Goal: Communication & Community: Participate in discussion

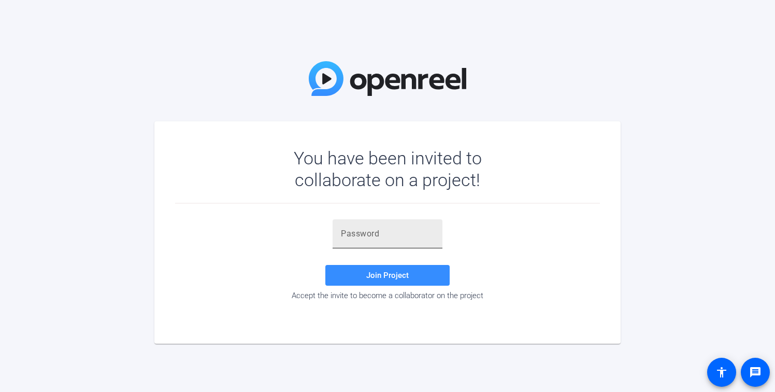
click at [346, 237] on input "text" at bounding box center [387, 233] width 93 height 12
paste input "ZKPDli"
type input "ZKPDli"
click at [367, 274] on span "Join Project" at bounding box center [387, 274] width 42 height 9
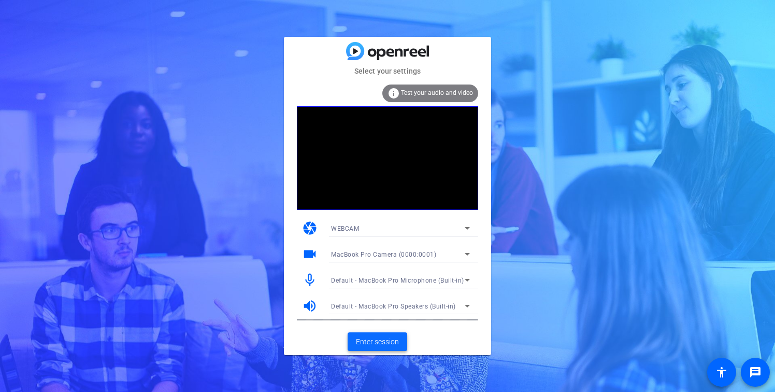
click at [373, 338] on span "Enter session" at bounding box center [377, 341] width 43 height 11
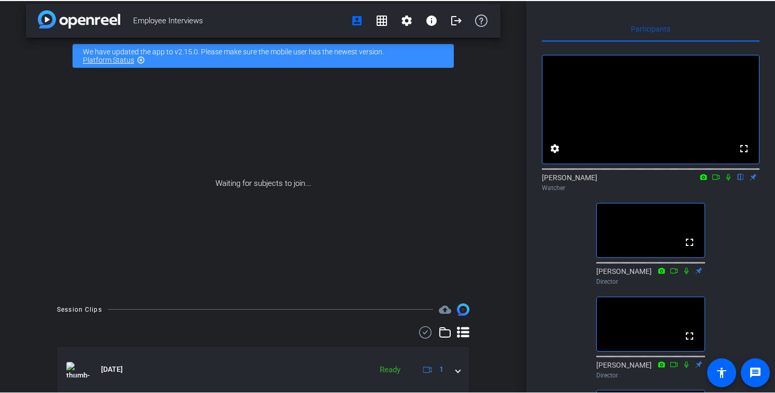
scroll to position [6, 0]
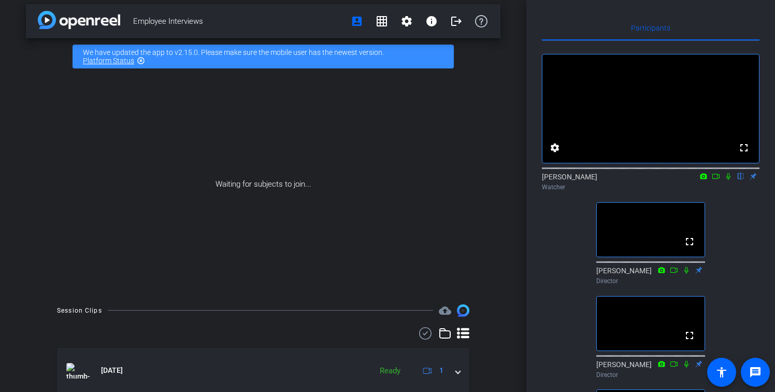
click at [728, 180] on icon at bounding box center [728, 175] width 8 height 7
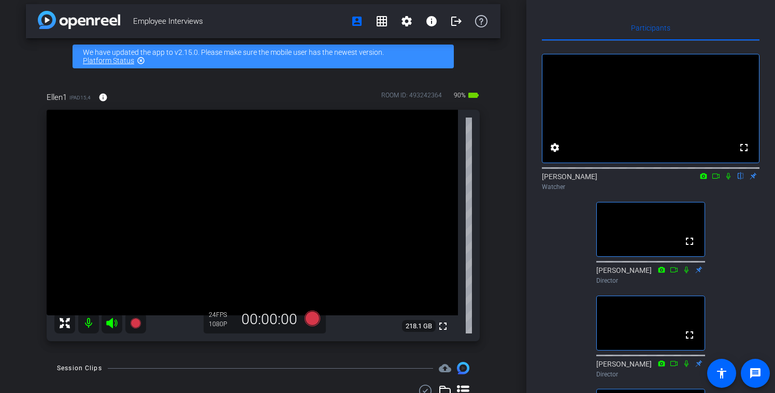
click at [715, 180] on icon at bounding box center [716, 175] width 8 height 7
click at [740, 180] on icon at bounding box center [741, 176] width 4 height 7
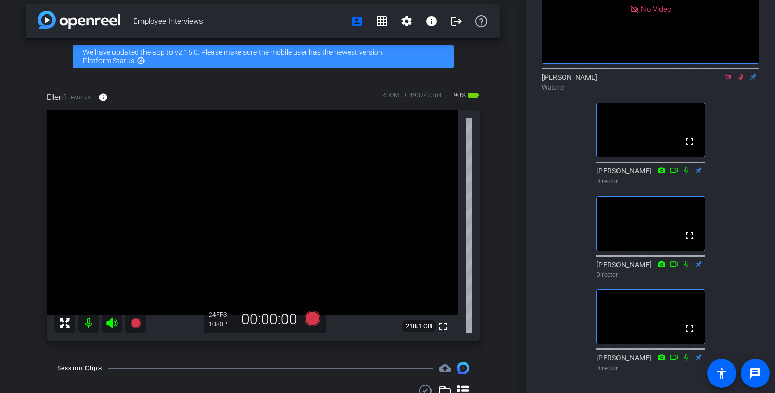
scroll to position [145, 0]
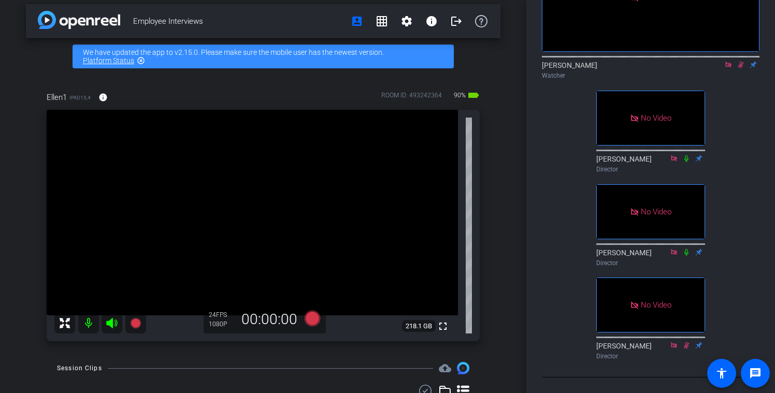
click at [739, 61] on icon at bounding box center [741, 64] width 8 height 7
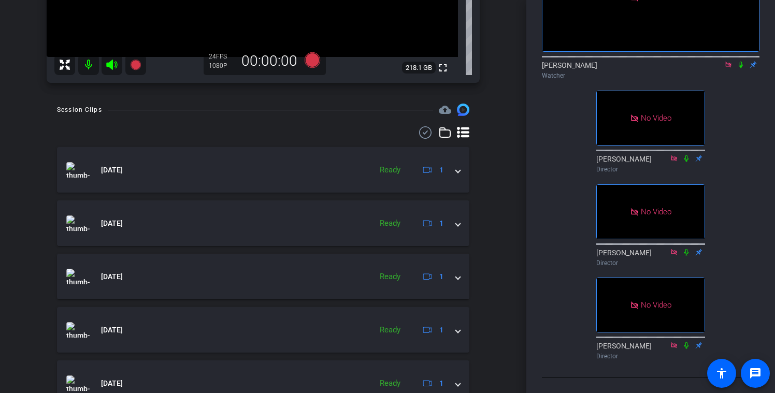
scroll to position [0, 0]
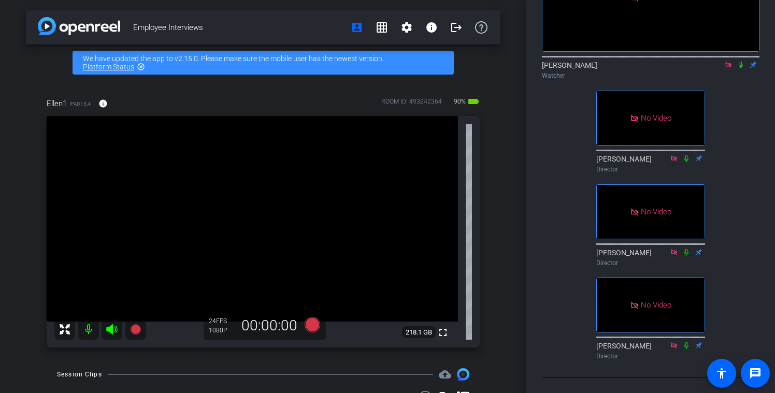
click at [739, 61] on icon at bounding box center [741, 64] width 8 height 7
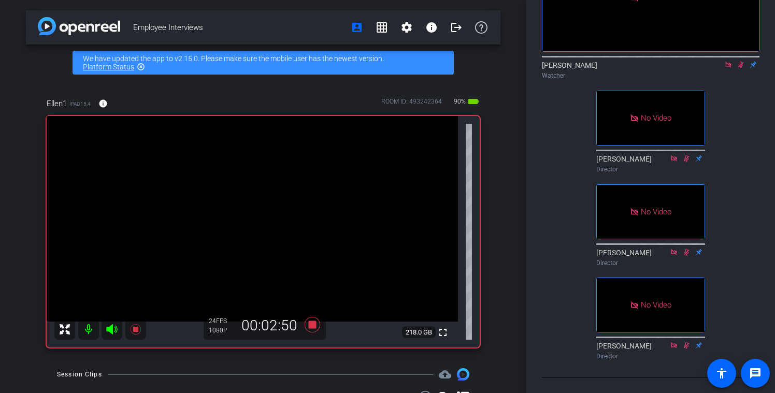
click at [740, 62] on icon at bounding box center [741, 65] width 6 height 7
click at [739, 61] on icon at bounding box center [741, 64] width 8 height 7
click at [741, 62] on icon at bounding box center [741, 65] width 4 height 7
click at [741, 61] on icon at bounding box center [741, 64] width 8 height 7
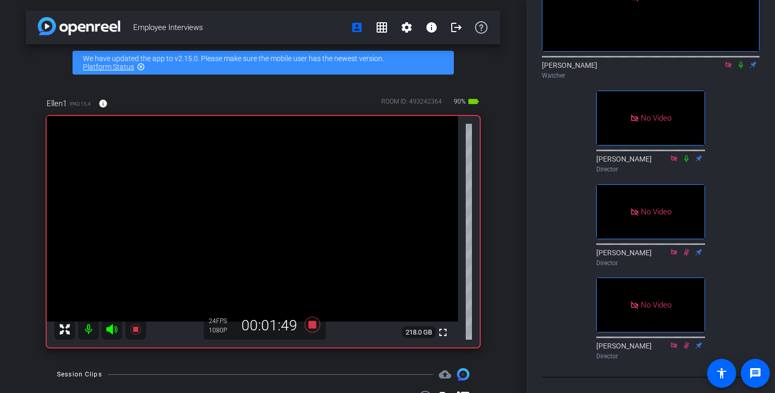
click at [741, 61] on icon at bounding box center [741, 64] width 8 height 7
click at [740, 62] on icon at bounding box center [741, 65] width 6 height 7
click at [727, 62] on icon at bounding box center [728, 65] width 6 height 6
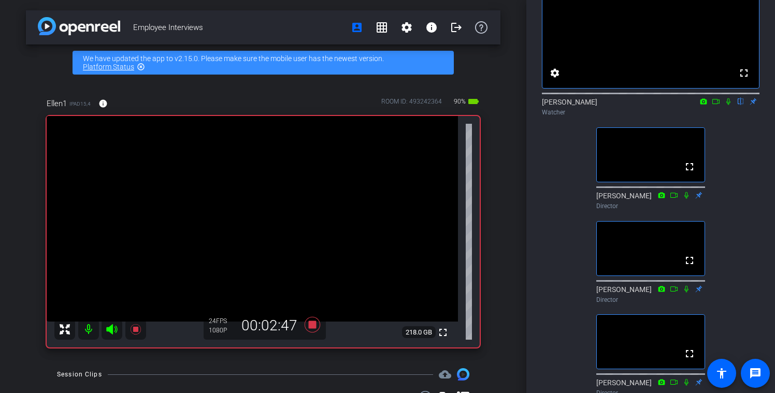
scroll to position [76, 0]
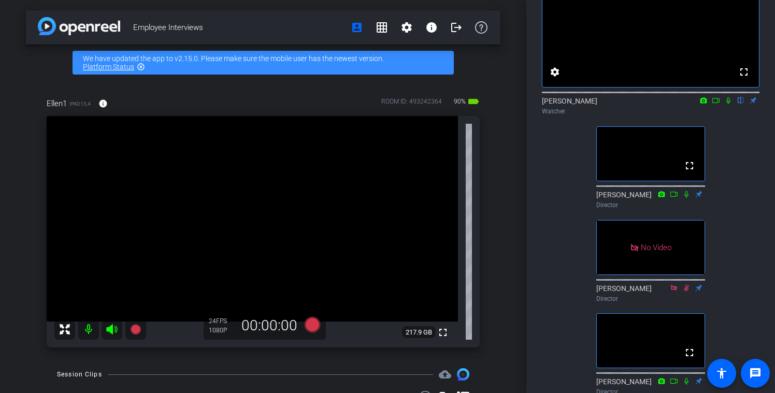
click at [726, 104] on icon at bounding box center [728, 100] width 8 height 7
click at [718, 104] on icon at bounding box center [716, 100] width 8 height 7
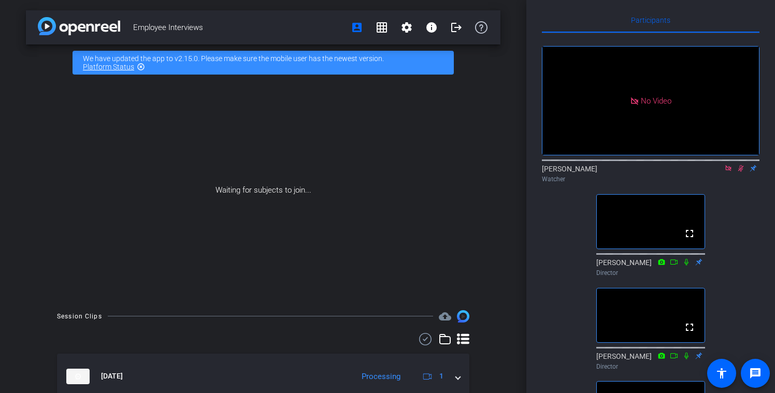
scroll to position [0, 0]
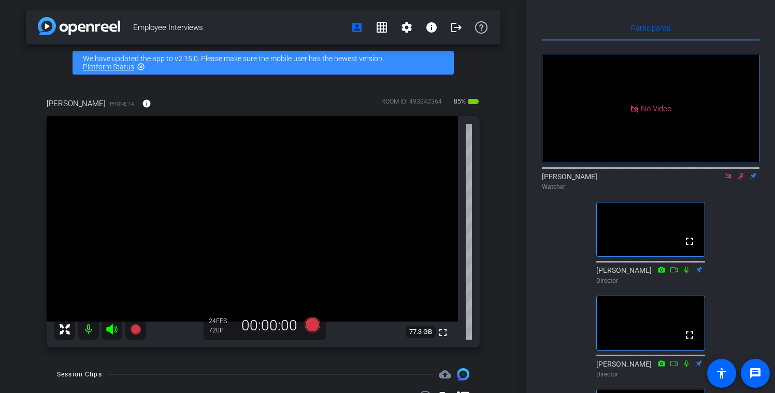
click at [739, 180] on icon at bounding box center [741, 176] width 6 height 7
click at [726, 179] on icon at bounding box center [728, 176] width 6 height 6
click at [717, 180] on icon at bounding box center [716, 175] width 8 height 7
click at [740, 180] on icon at bounding box center [741, 175] width 8 height 7
click at [741, 180] on icon at bounding box center [741, 175] width 8 height 7
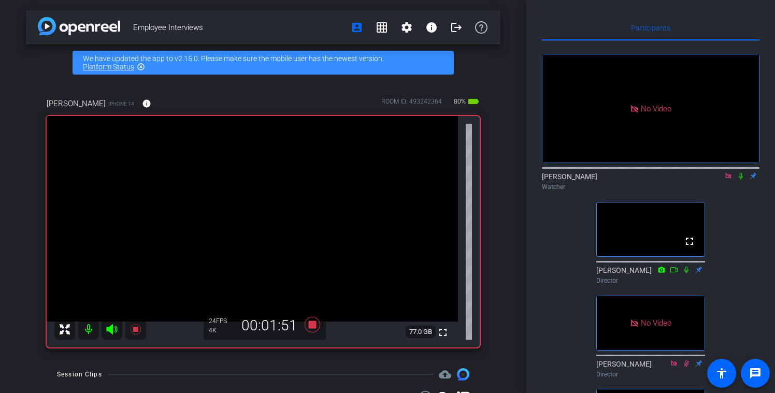
click at [740, 180] on icon at bounding box center [741, 175] width 8 height 7
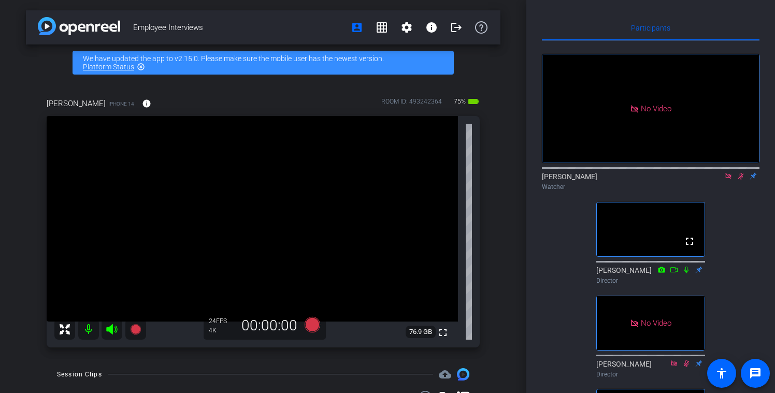
click at [741, 180] on icon at bounding box center [741, 176] width 6 height 7
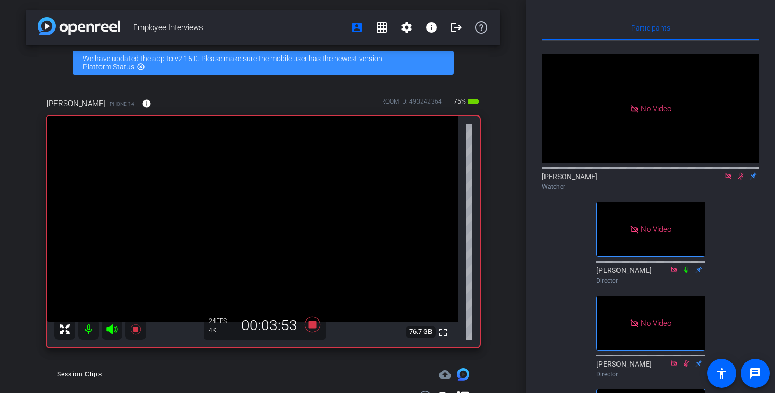
click at [742, 180] on icon at bounding box center [741, 175] width 8 height 7
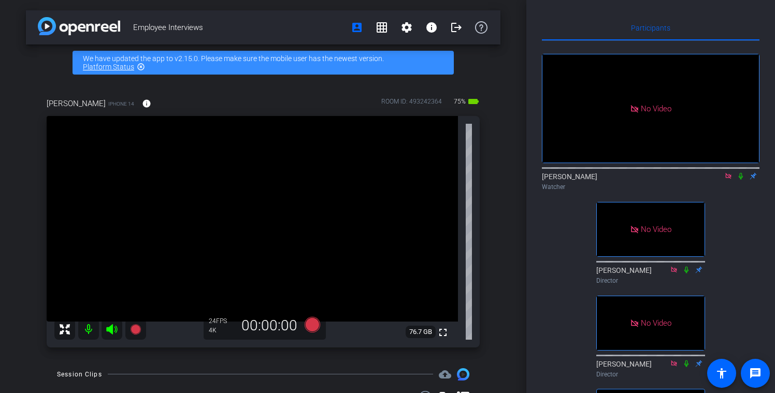
click at [740, 180] on icon at bounding box center [741, 176] width 4 height 7
click at [741, 180] on icon at bounding box center [741, 176] width 6 height 7
click at [728, 179] on icon at bounding box center [728, 176] width 6 height 6
click at [716, 180] on icon at bounding box center [716, 175] width 8 height 7
click at [739, 180] on icon at bounding box center [741, 176] width 4 height 7
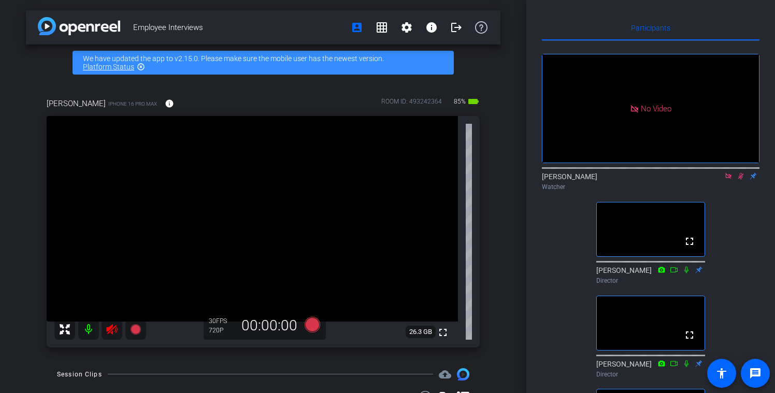
click at [728, 179] on icon at bounding box center [728, 176] width 6 height 6
click at [728, 180] on icon at bounding box center [728, 175] width 8 height 7
click at [715, 180] on icon at bounding box center [716, 175] width 8 height 7
click at [739, 180] on icon at bounding box center [741, 175] width 8 height 7
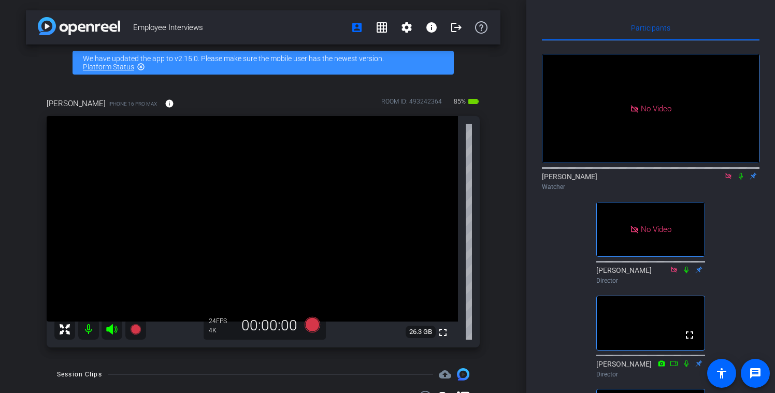
click at [740, 180] on icon at bounding box center [741, 175] width 8 height 7
click at [744, 180] on icon at bounding box center [741, 175] width 8 height 7
click at [742, 180] on icon at bounding box center [741, 176] width 4 height 7
click at [740, 180] on icon at bounding box center [741, 176] width 6 height 7
click at [740, 180] on icon at bounding box center [741, 175] width 8 height 7
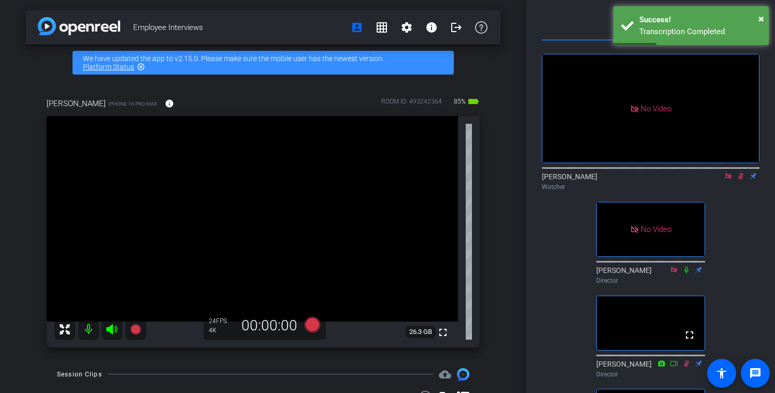
click at [739, 180] on icon at bounding box center [741, 175] width 8 height 7
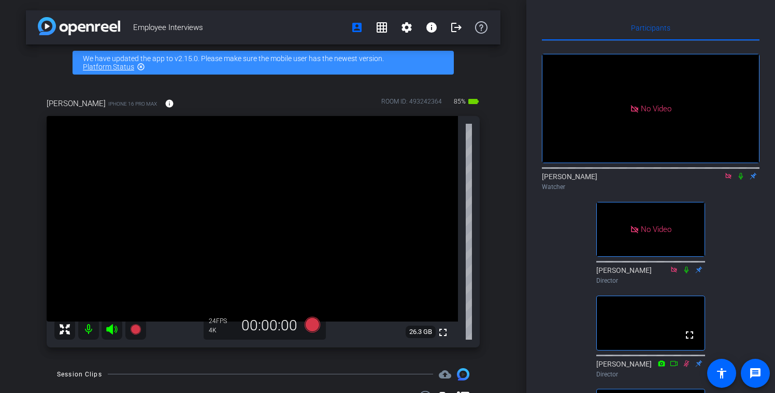
click at [741, 180] on icon at bounding box center [741, 175] width 8 height 7
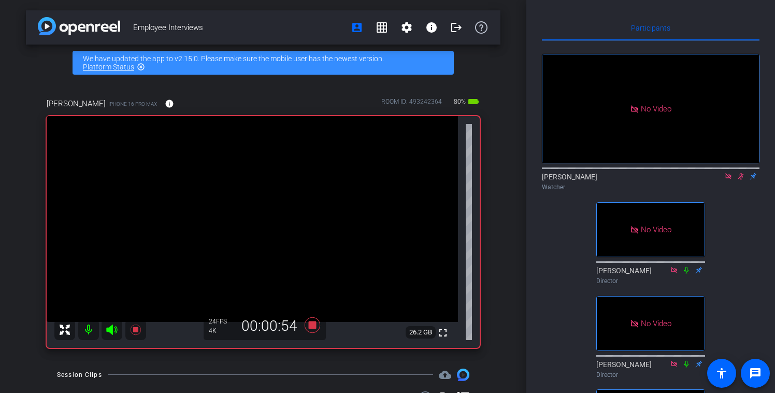
click at [743, 171] on div at bounding box center [651, 167] width 218 height 8
click at [740, 180] on icon at bounding box center [741, 176] width 6 height 7
click at [742, 180] on icon at bounding box center [741, 176] width 4 height 7
click at [741, 180] on icon at bounding box center [741, 176] width 6 height 7
click at [741, 180] on icon at bounding box center [741, 175] width 8 height 7
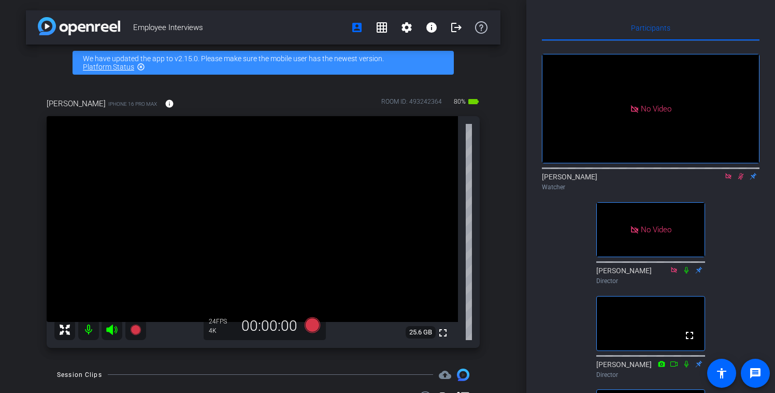
click at [740, 180] on icon at bounding box center [741, 176] width 6 height 7
click at [728, 180] on icon at bounding box center [728, 175] width 8 height 7
click at [716, 180] on icon at bounding box center [716, 175] width 8 height 7
click at [742, 180] on icon at bounding box center [741, 175] width 8 height 7
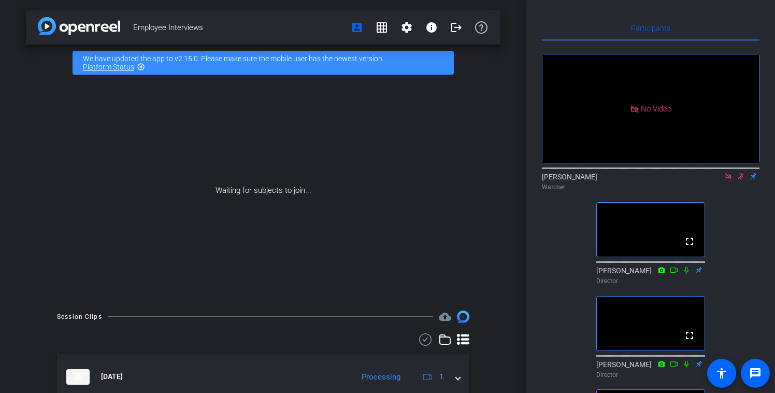
click at [740, 180] on icon at bounding box center [741, 176] width 6 height 7
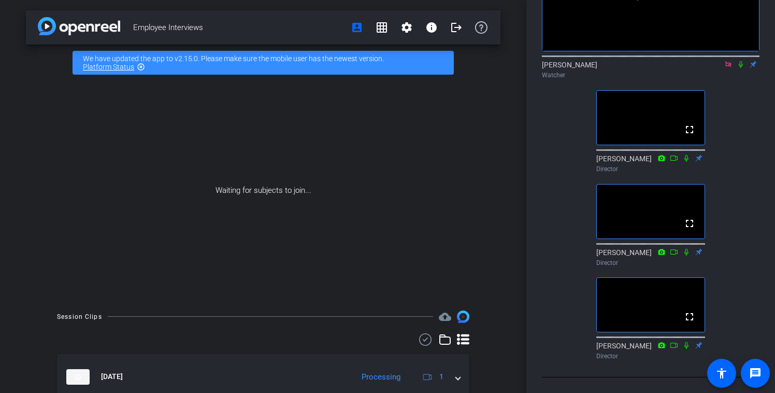
scroll to position [127, 0]
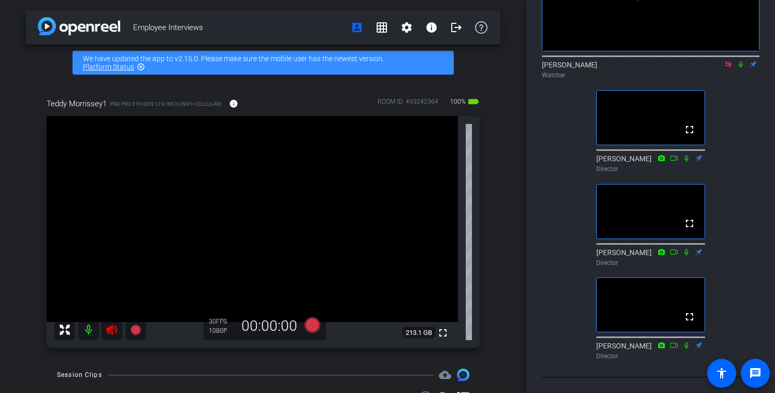
click at [725, 62] on icon at bounding box center [728, 64] width 8 height 7
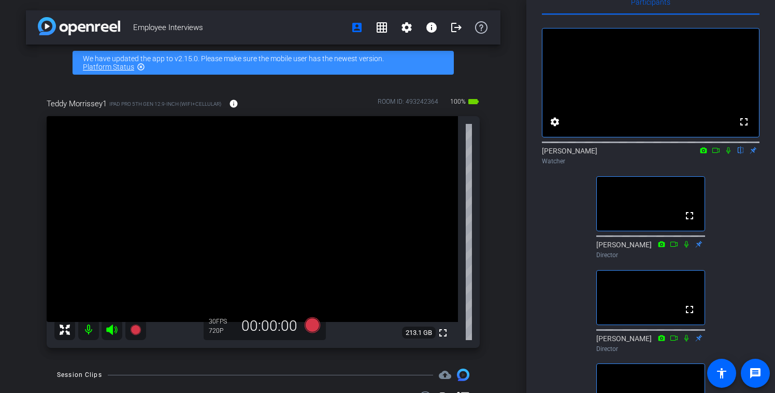
scroll to position [0, 0]
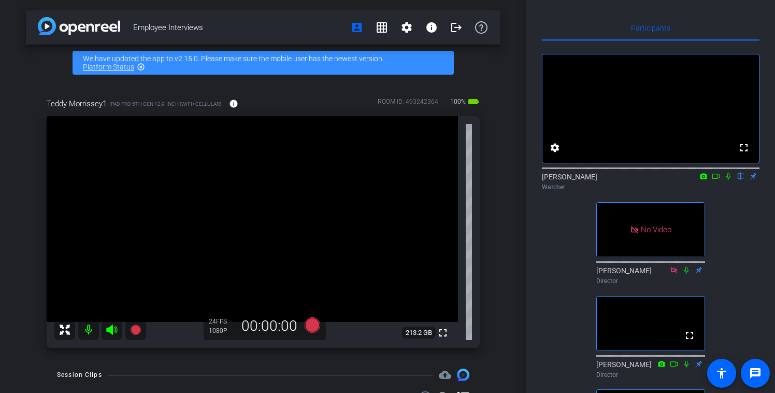
click at [717, 179] on icon at bounding box center [715, 176] width 7 height 5
click at [740, 180] on icon at bounding box center [741, 176] width 4 height 7
click at [741, 180] on icon at bounding box center [741, 175] width 8 height 7
click at [742, 180] on icon at bounding box center [741, 175] width 8 height 7
click at [738, 180] on icon at bounding box center [741, 175] width 8 height 7
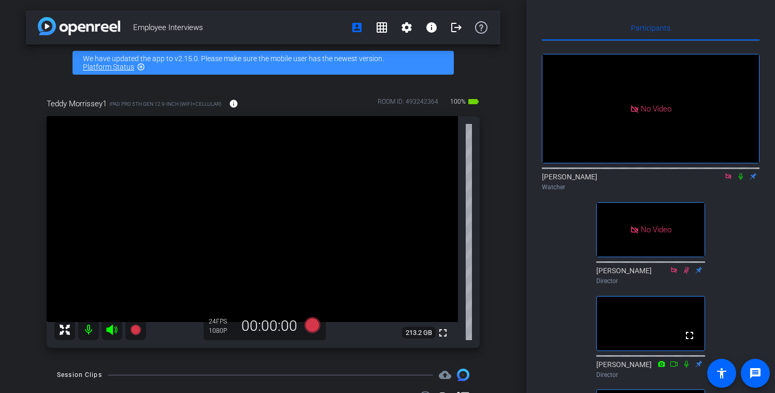
click at [741, 180] on icon at bounding box center [741, 176] width 4 height 7
click at [741, 180] on icon at bounding box center [741, 175] width 8 height 7
click at [739, 180] on icon at bounding box center [741, 175] width 8 height 7
click at [741, 180] on icon at bounding box center [741, 175] width 8 height 7
click at [740, 180] on icon at bounding box center [741, 175] width 8 height 7
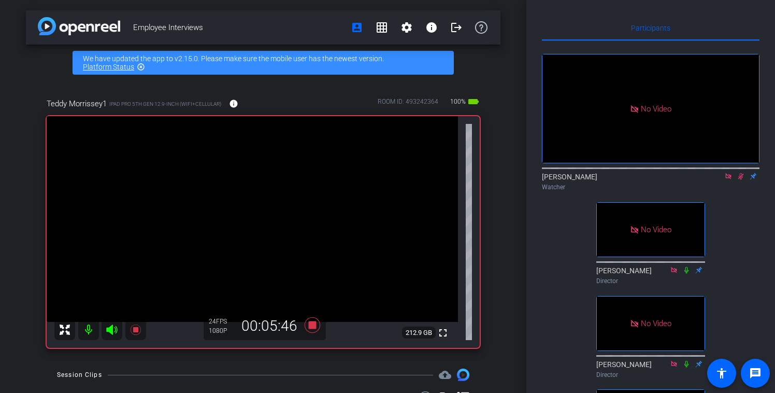
click at [741, 180] on icon at bounding box center [741, 175] width 8 height 7
click at [739, 180] on icon at bounding box center [741, 175] width 8 height 7
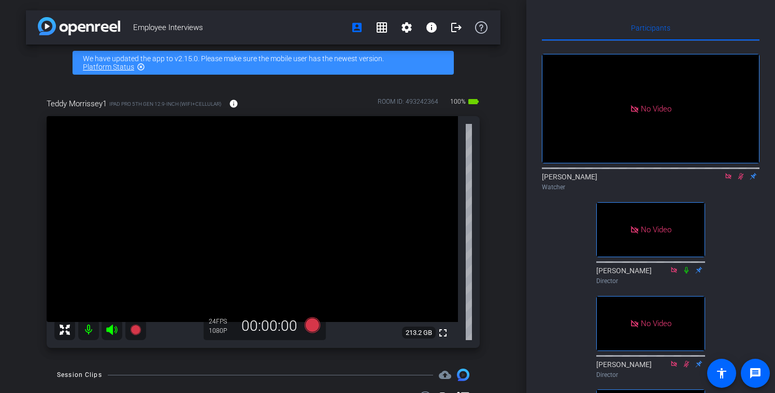
click at [740, 180] on icon at bounding box center [741, 175] width 8 height 7
click at [727, 180] on icon at bounding box center [728, 175] width 8 height 7
click at [716, 180] on icon at bounding box center [716, 175] width 8 height 7
click at [741, 180] on icon at bounding box center [741, 175] width 8 height 7
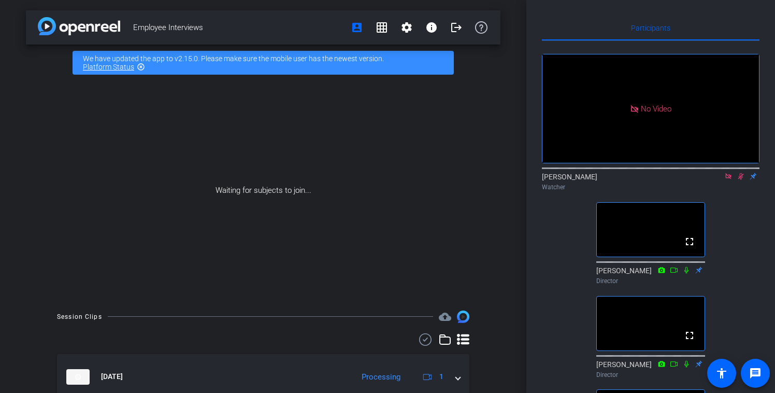
click at [742, 180] on icon at bounding box center [741, 175] width 8 height 7
click at [728, 179] on icon at bounding box center [728, 176] width 6 height 6
click at [716, 180] on icon at bounding box center [716, 175] width 8 height 7
click at [739, 180] on icon at bounding box center [741, 175] width 8 height 7
click at [741, 180] on icon at bounding box center [741, 175] width 8 height 7
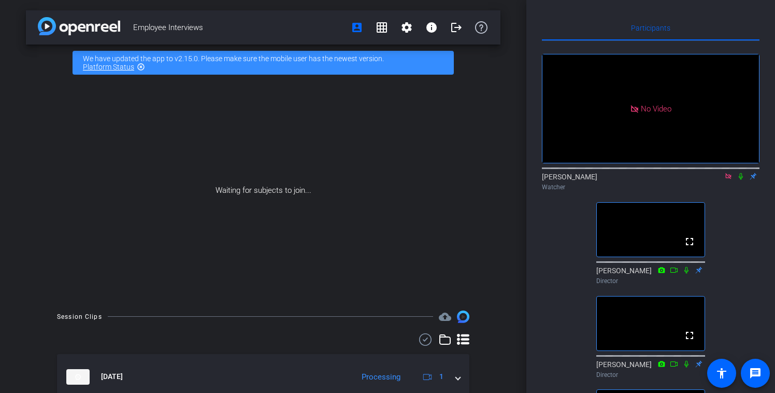
click at [725, 180] on icon at bounding box center [728, 175] width 8 height 7
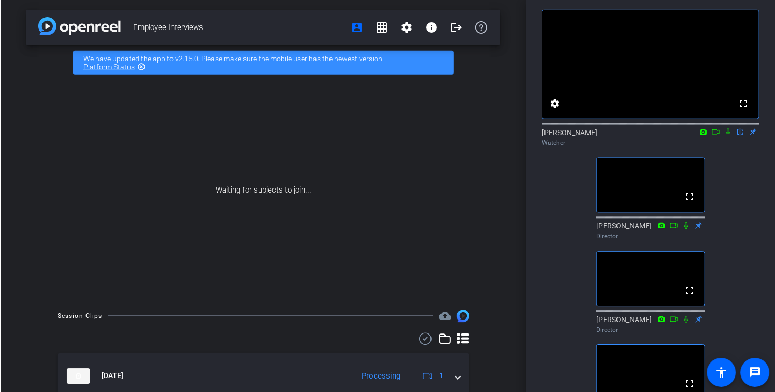
scroll to position [33, 0]
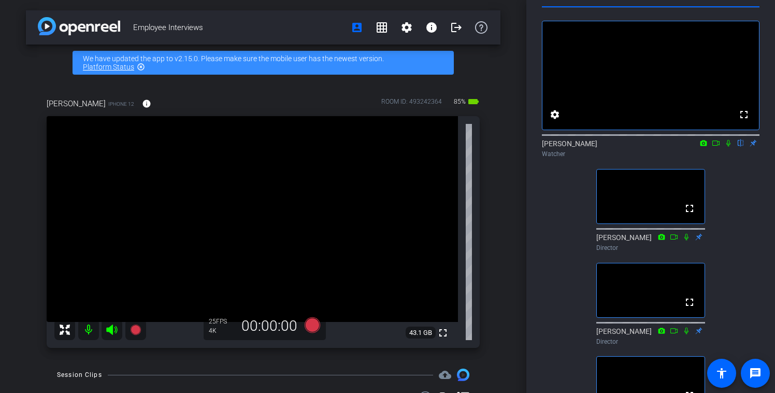
click at [728, 147] on icon at bounding box center [728, 142] width 8 height 7
click at [727, 147] on icon at bounding box center [729, 143] width 6 height 7
click at [728, 147] on icon at bounding box center [728, 142] width 8 height 7
click at [717, 146] on icon at bounding box center [715, 142] width 7 height 5
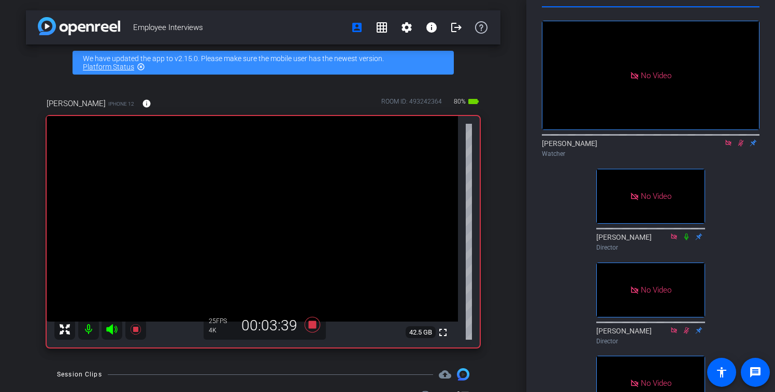
click at [741, 147] on icon at bounding box center [741, 142] width 8 height 7
click at [740, 147] on icon at bounding box center [741, 142] width 8 height 7
click at [740, 147] on icon at bounding box center [741, 143] width 6 height 7
click at [742, 147] on icon at bounding box center [741, 143] width 4 height 7
click at [740, 147] on icon at bounding box center [741, 143] width 6 height 7
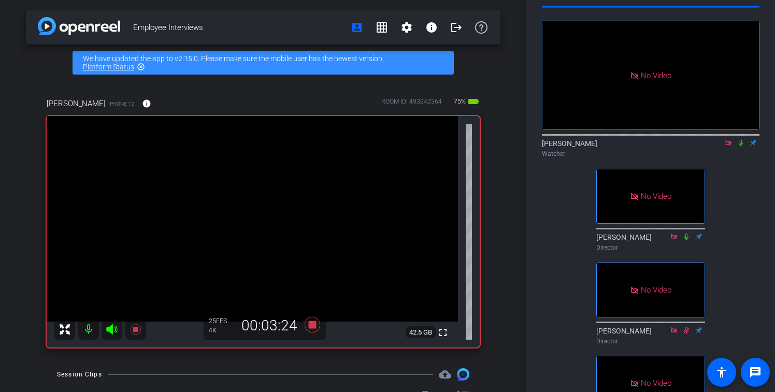
click at [740, 147] on icon at bounding box center [741, 142] width 8 height 7
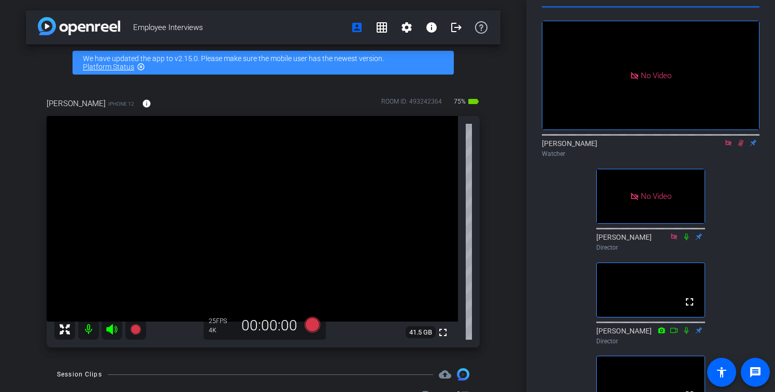
click at [727, 138] on div at bounding box center [651, 134] width 218 height 8
click at [727, 146] on icon at bounding box center [728, 143] width 6 height 6
click at [727, 147] on icon at bounding box center [729, 143] width 6 height 7
click at [727, 147] on icon at bounding box center [728, 143] width 4 height 7
click at [716, 147] on icon at bounding box center [716, 142] width 8 height 7
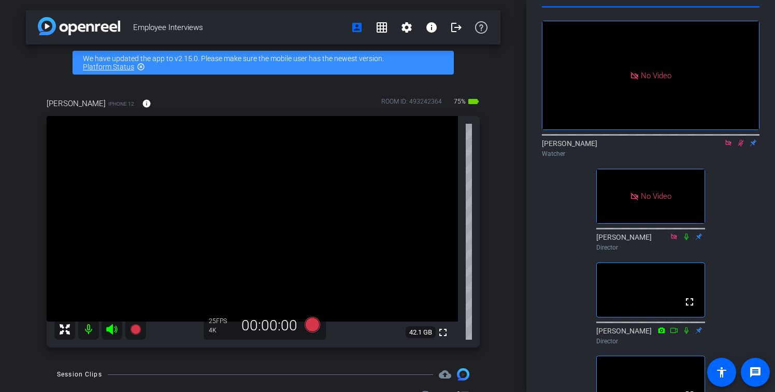
click at [738, 147] on icon at bounding box center [741, 142] width 8 height 7
click at [726, 147] on icon at bounding box center [728, 142] width 8 height 7
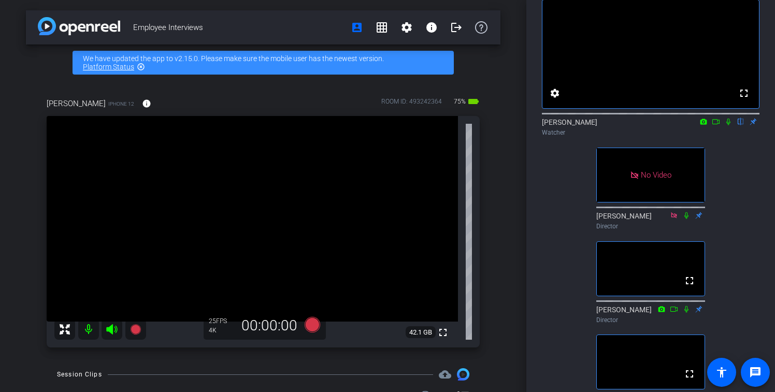
scroll to position [56, 0]
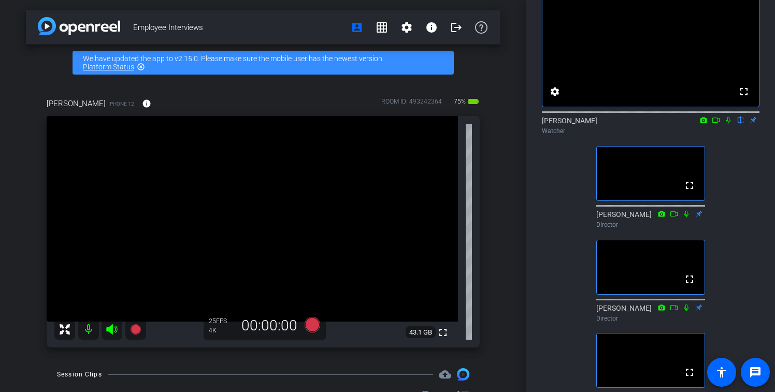
click at [714, 124] on icon at bounding box center [716, 120] width 8 height 7
click at [739, 124] on icon at bounding box center [741, 120] width 8 height 7
